Goal: Information Seeking & Learning: Learn about a topic

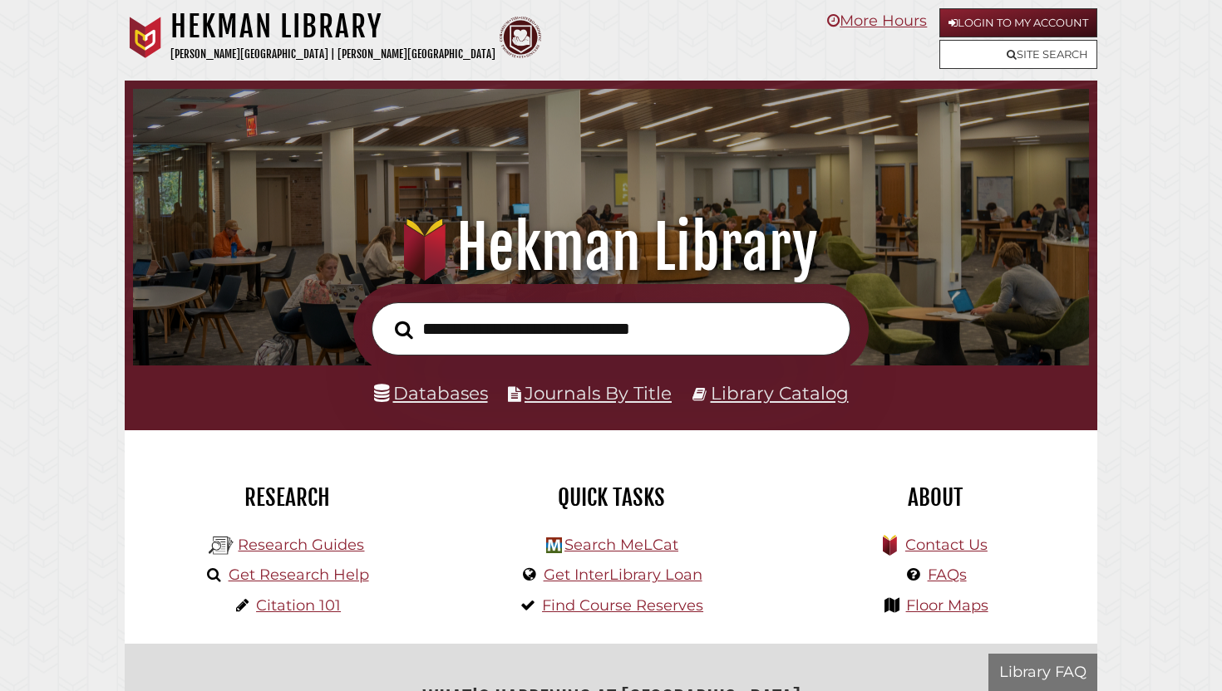
scroll to position [316, 947]
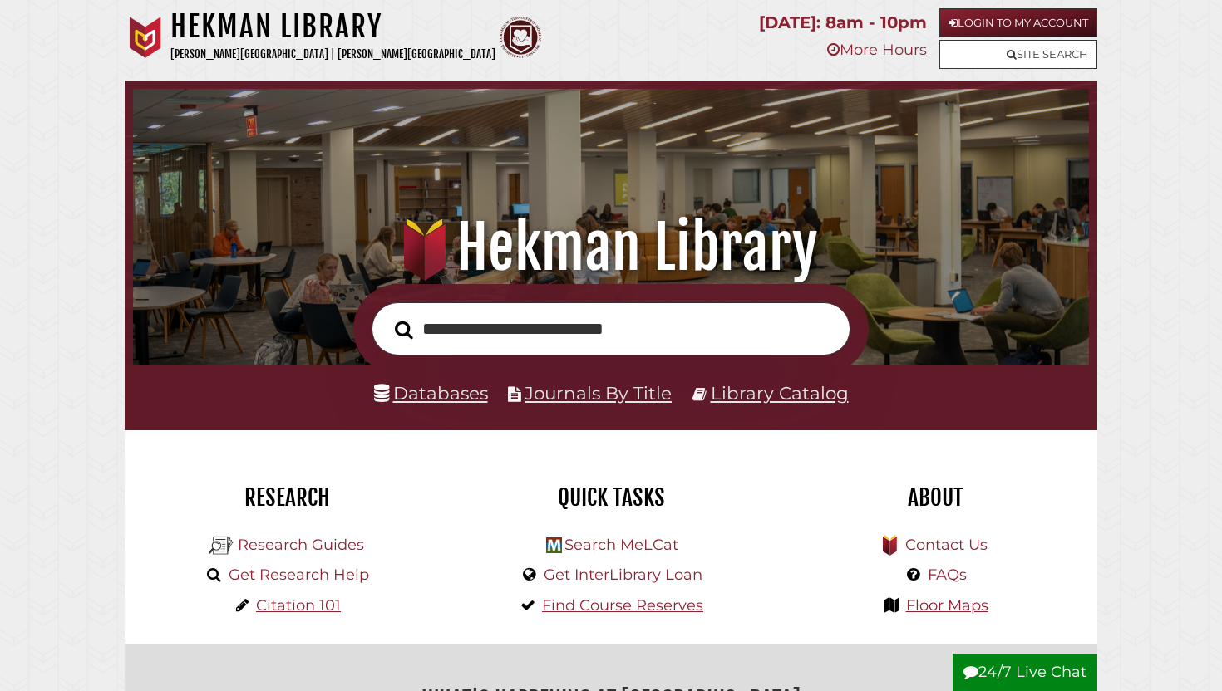
type input "**********"
click at [386, 316] on button "Search" at bounding box center [403, 330] width 35 height 28
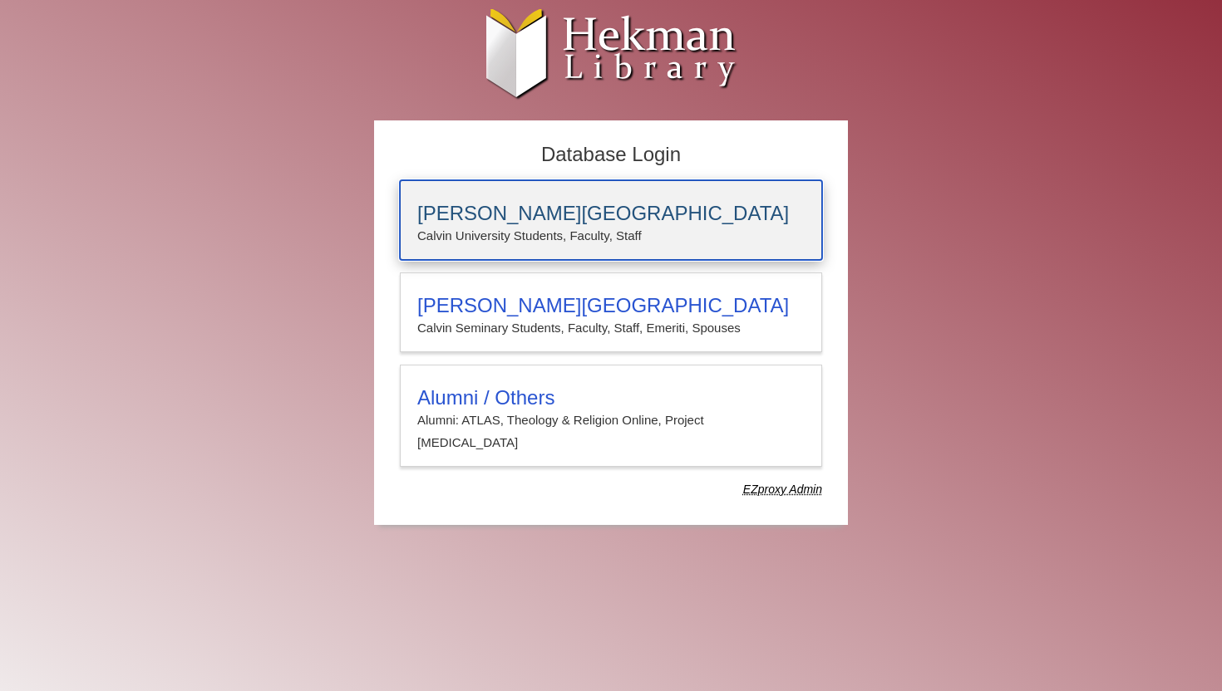
click at [600, 226] on p "Calvin University Students, Faculty, Staff" at bounding box center [610, 236] width 387 height 22
